Goal: Task Accomplishment & Management: Use online tool/utility

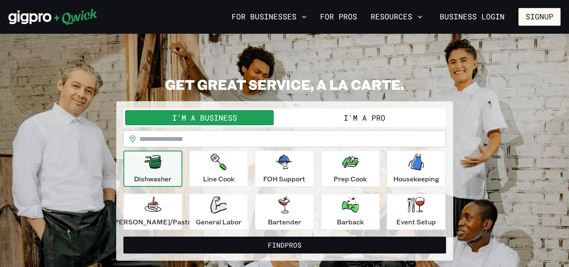
click at [330, 118] on button "I'm a Pro" at bounding box center [365, 117] width 160 height 15
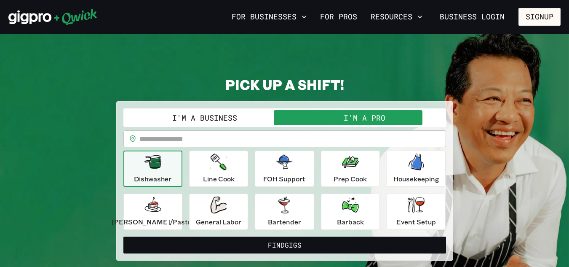
click at [329, 138] on input "text" at bounding box center [292, 138] width 307 height 17
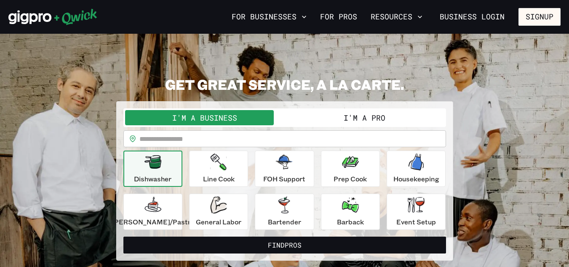
click at [331, 117] on button "I'm a Pro" at bounding box center [365, 117] width 160 height 15
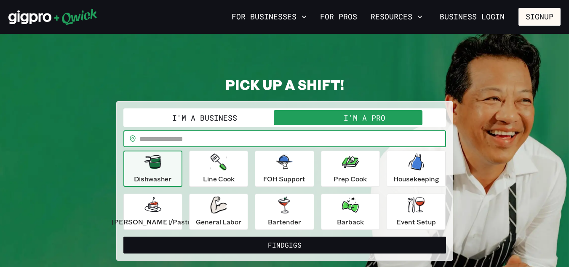
click at [295, 138] on input "text" at bounding box center [292, 138] width 307 height 17
type input "*****"
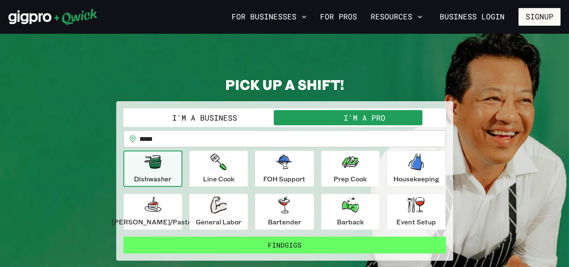
click at [280, 246] on button "Find Gigs" at bounding box center [284, 244] width 323 height 17
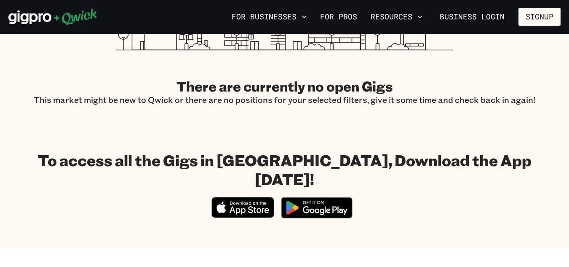
scroll to position [336, 0]
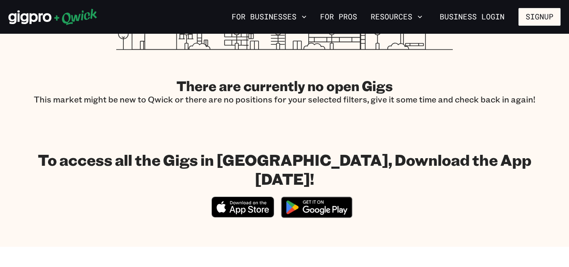
click at [303, 191] on img at bounding box center [317, 207] width 82 height 32
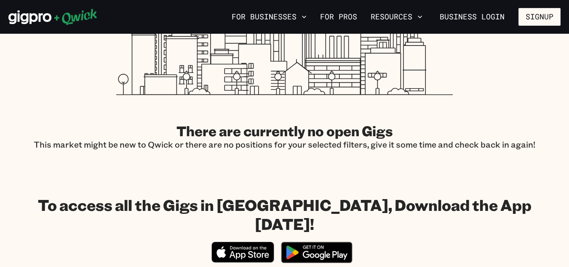
scroll to position [291, 0]
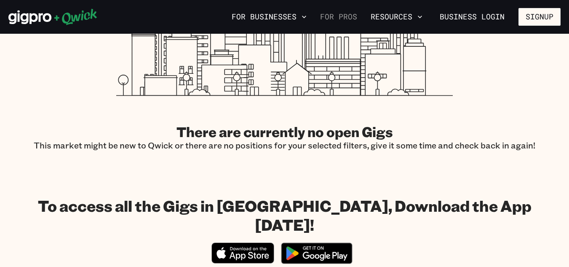
click at [343, 19] on link "For Pros" at bounding box center [339, 17] width 44 height 14
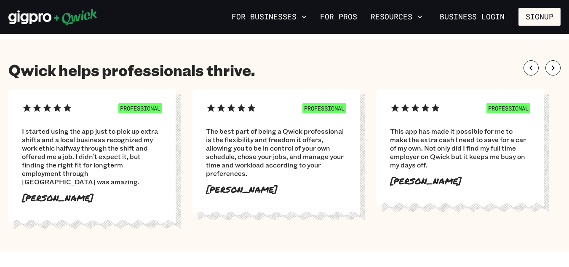
scroll to position [501, 0]
